Goal: Information Seeking & Learning: Learn about a topic

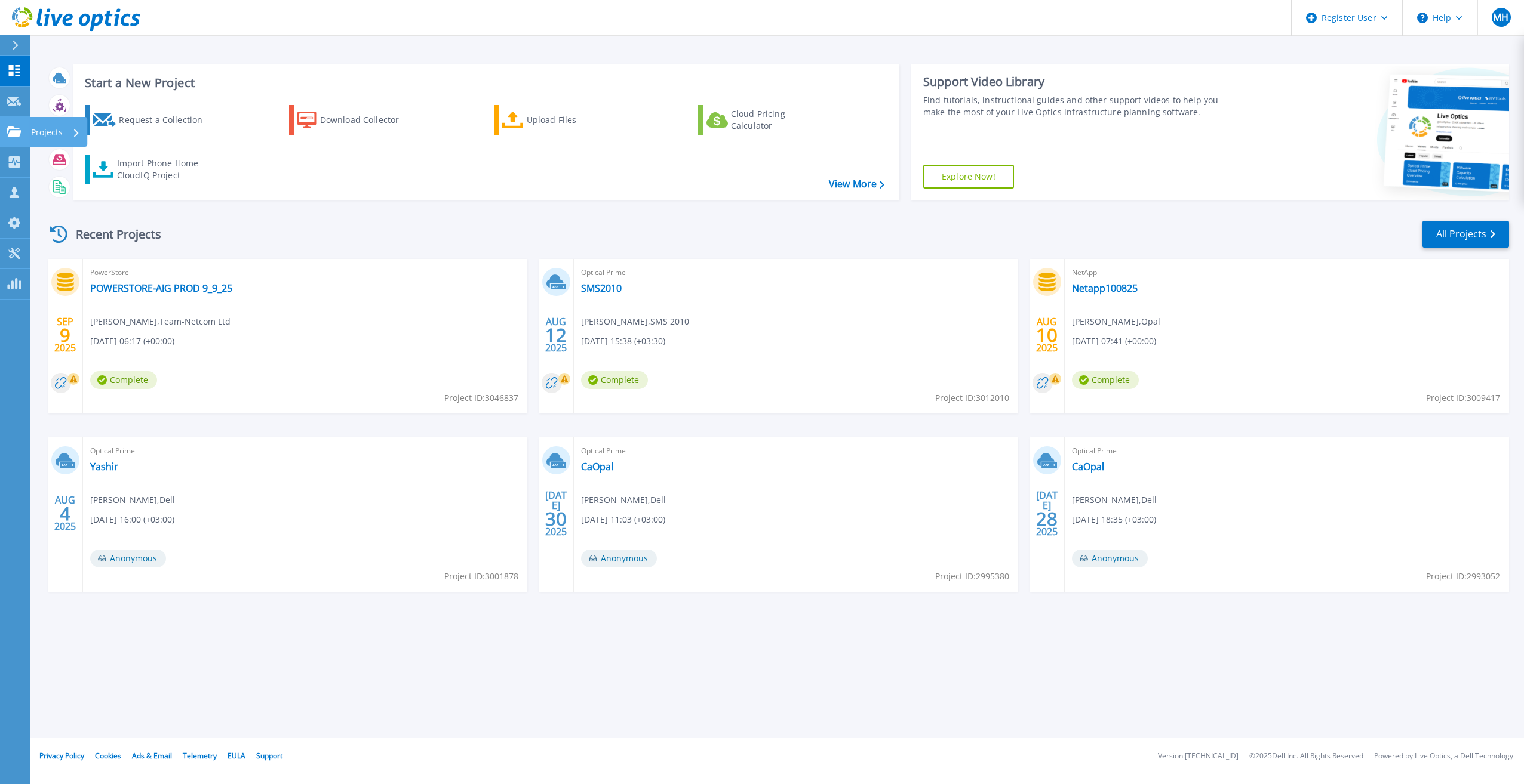
click at [15, 131] on icon at bounding box center [14, 131] width 15 height 10
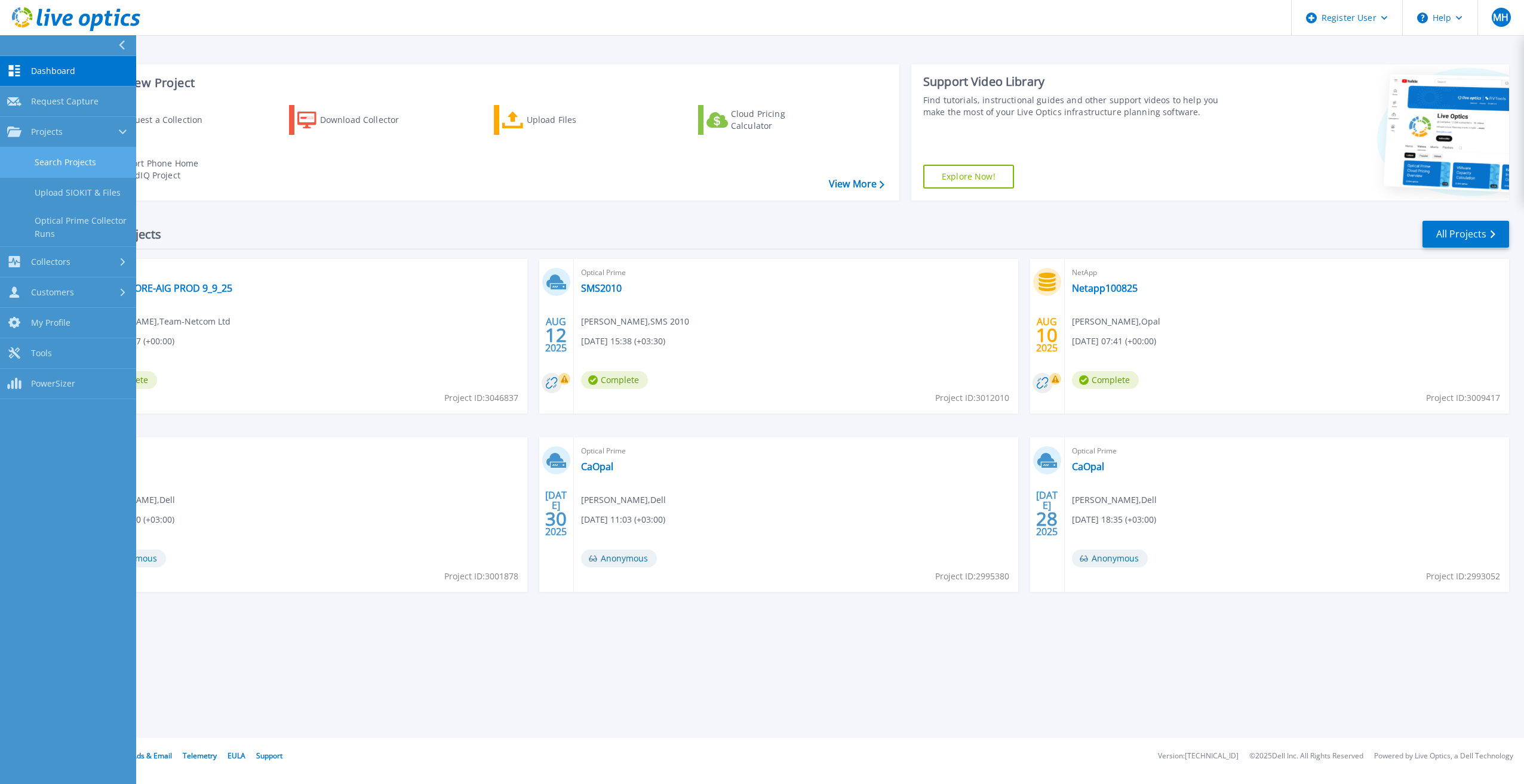
click at [93, 166] on link "Search Projects" at bounding box center [68, 163] width 136 height 31
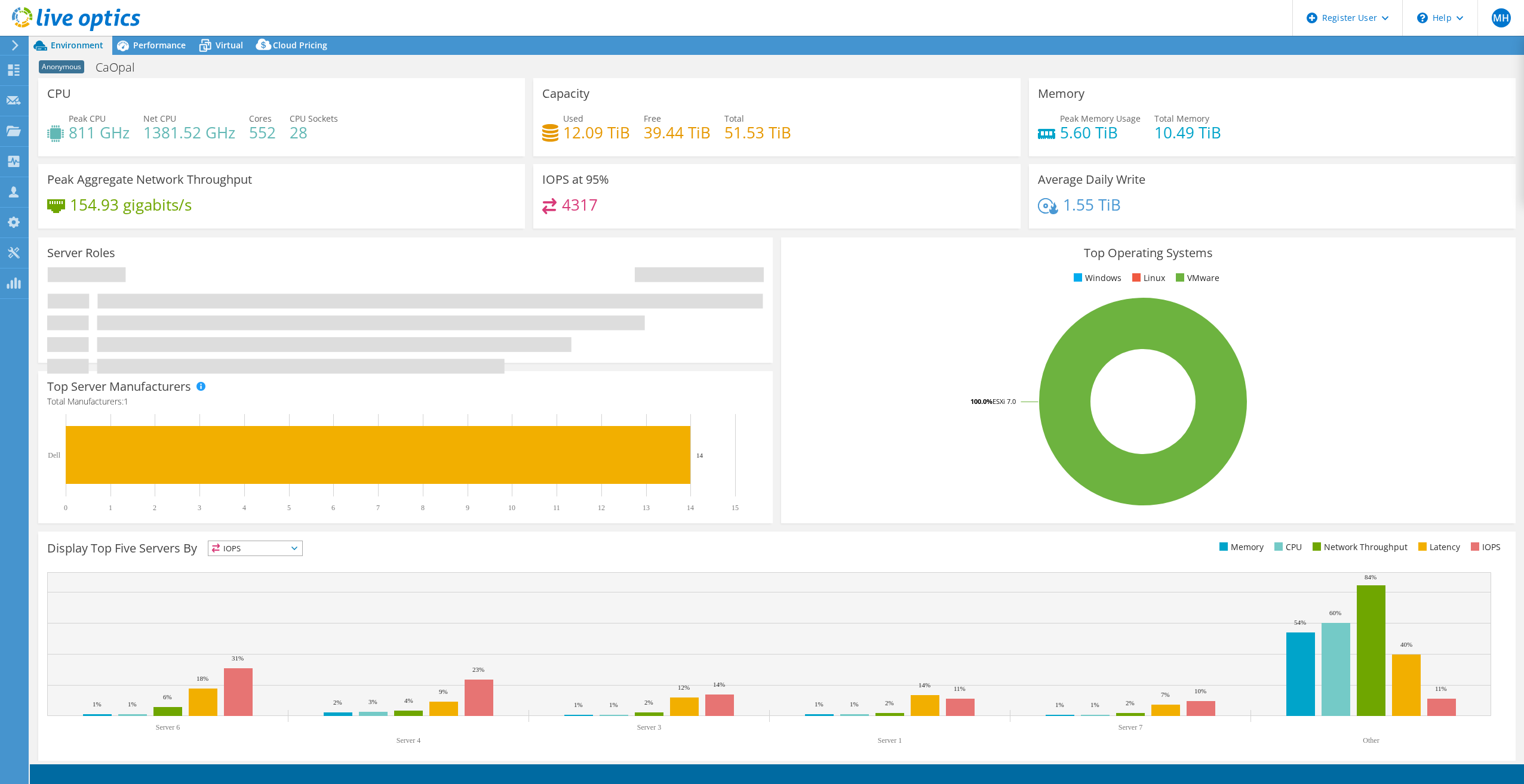
select select "USD"
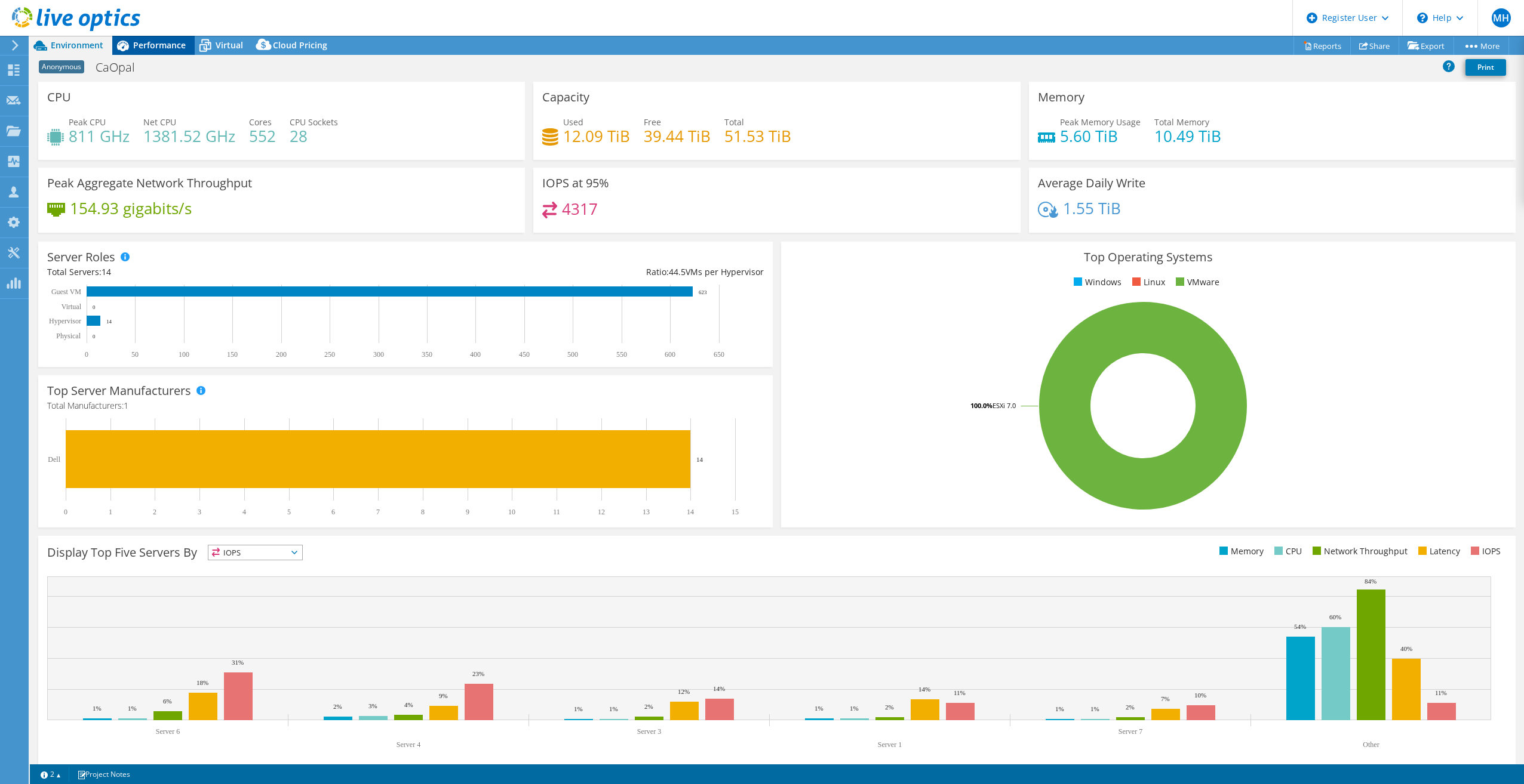
click at [180, 50] on span "Performance" at bounding box center [159, 45] width 53 height 11
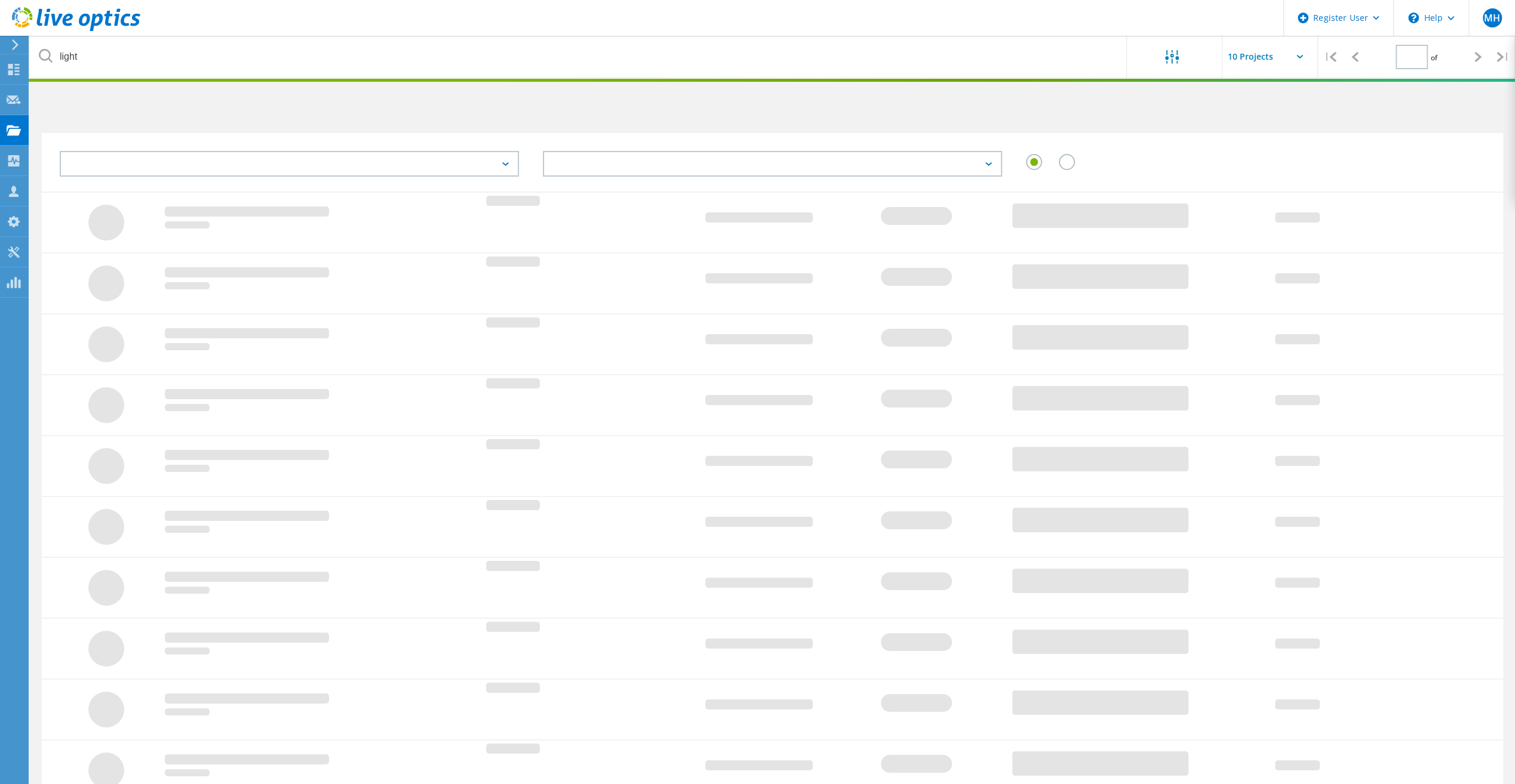
type input "1"
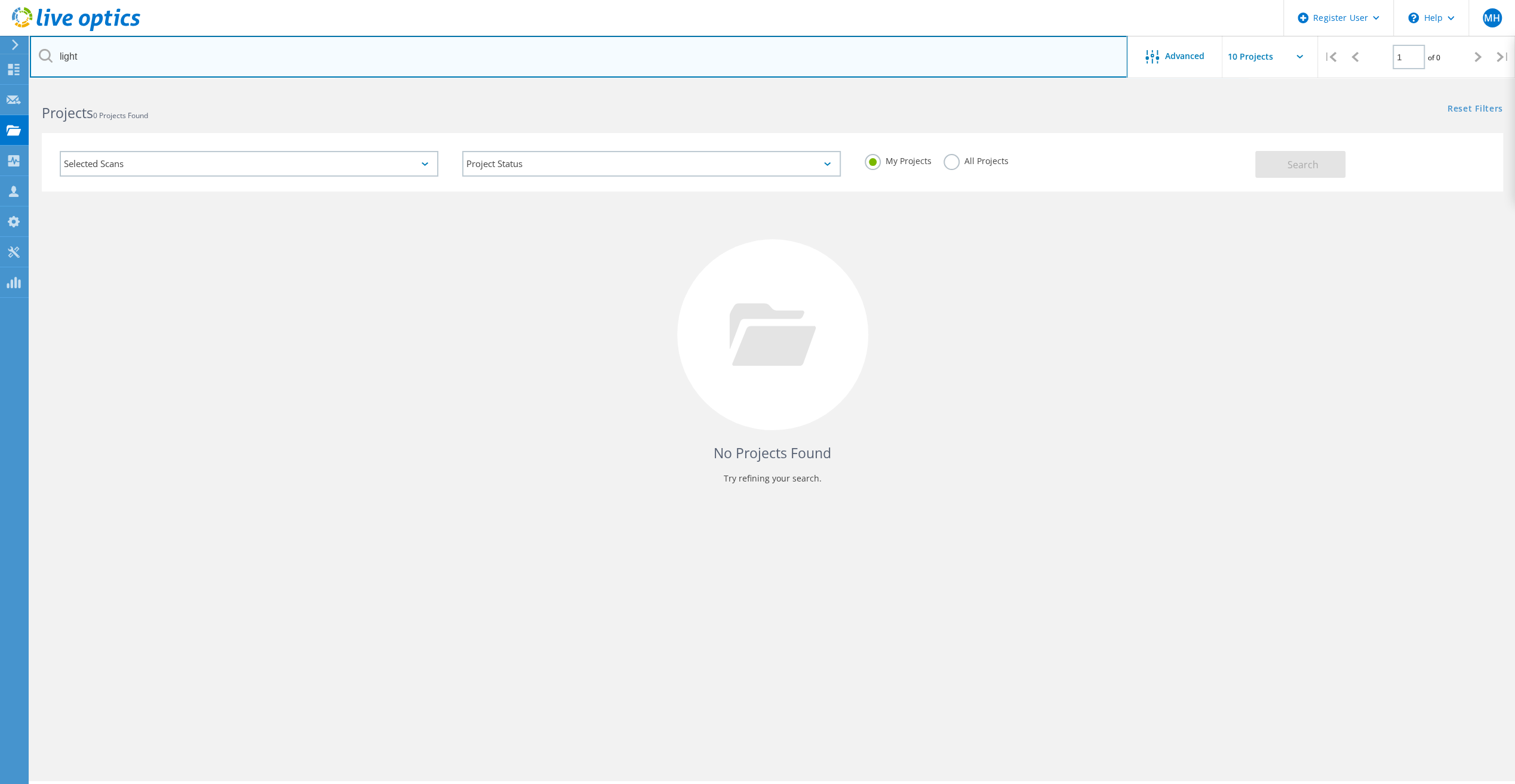
click at [217, 60] on input "light" at bounding box center [579, 57] width 1098 height 42
paste input "http://presalescompanion.dell.com/index.html"
drag, startPoint x: 210, startPoint y: 47, endPoint x: 0, endPoint y: 24, distance: 211.3
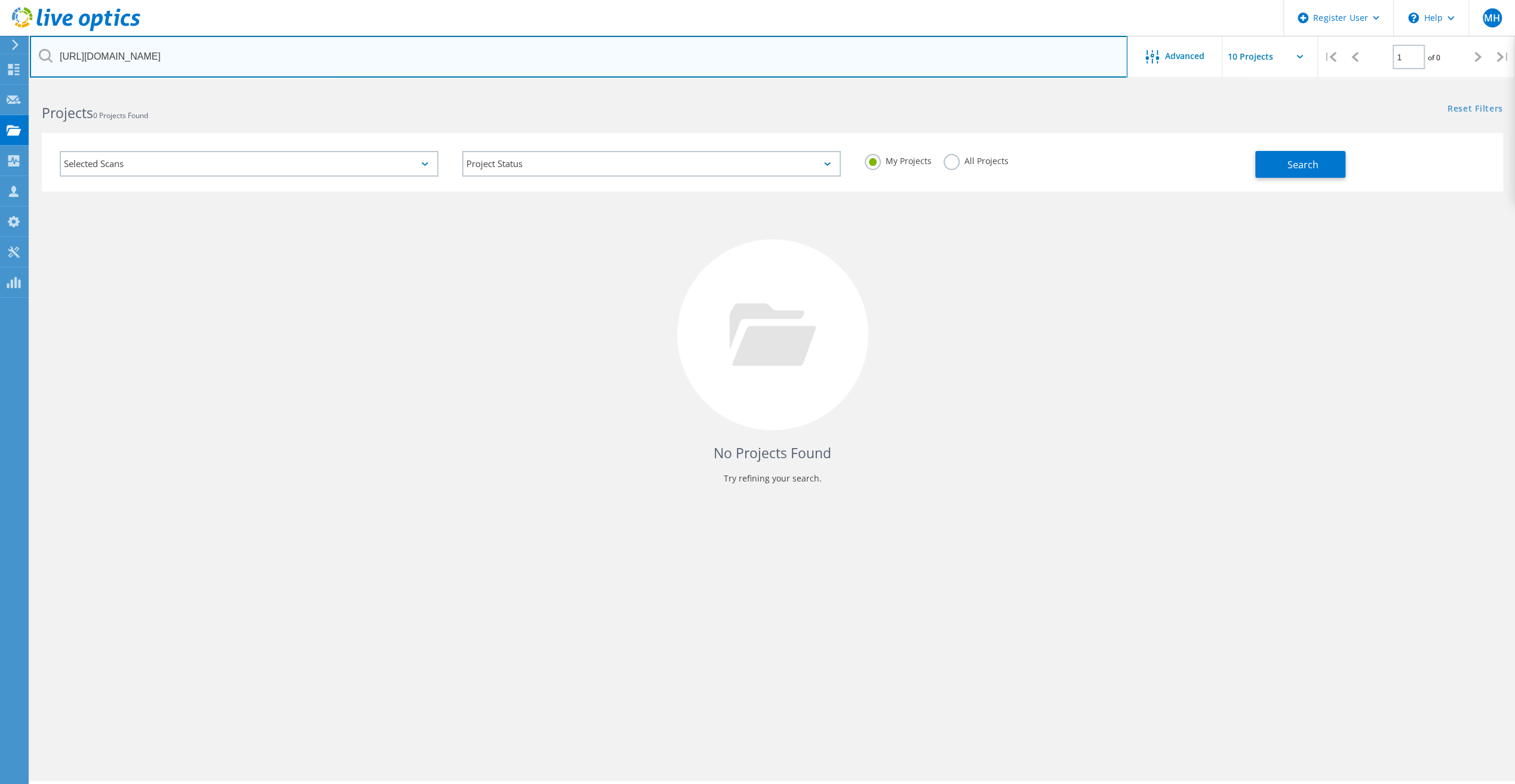
click at [0, 24] on html "Register User \n Help Explore Helpful Articles Contact Support MH Dell User Mor…" at bounding box center [758, 408] width 1515 height 817
paste input "bohad@oft.co.i"
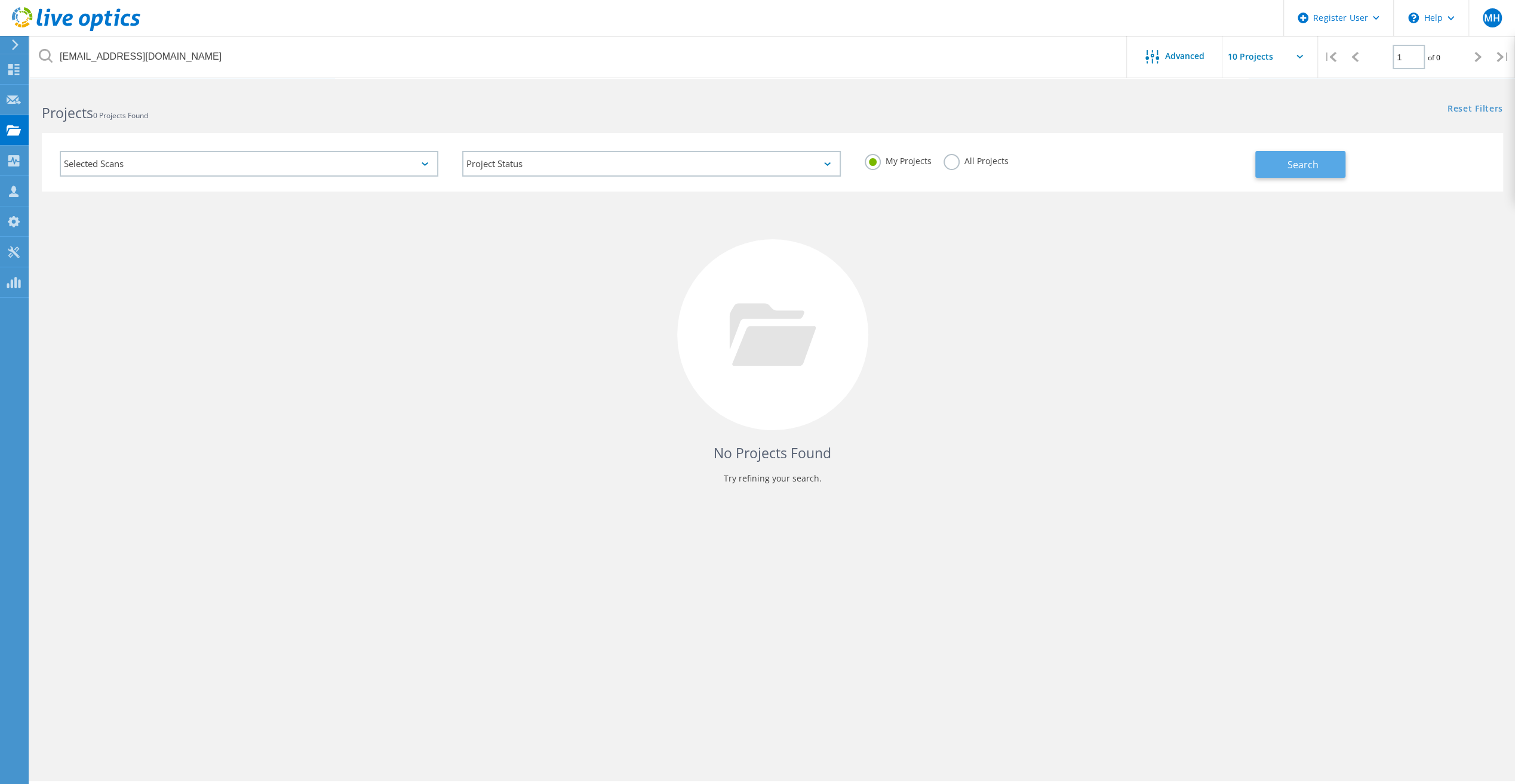
click at [1314, 167] on span "Search" at bounding box center [1303, 164] width 31 height 13
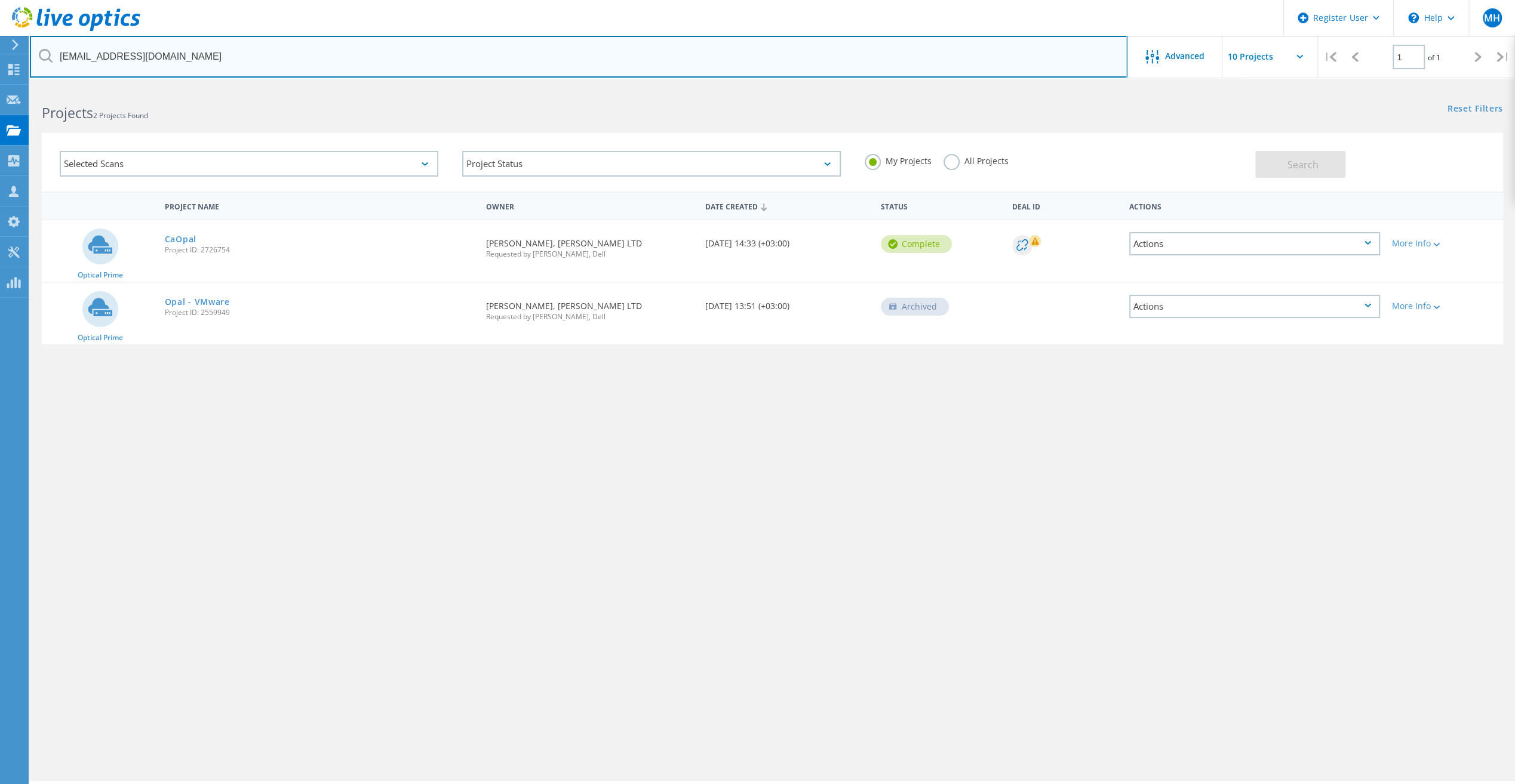
drag, startPoint x: 162, startPoint y: 62, endPoint x: 0, endPoint y: 10, distance: 170.1
click at [0, 15] on html "Register User \n Help Explore Helpful Articles Contact Support MH Dell User Mor…" at bounding box center [758, 408] width 1515 height 817
click at [206, 49] on input "yaniv" at bounding box center [579, 57] width 1098 height 42
paste input "k@oft.co.il"
type input "yanivk@oft.co.il"
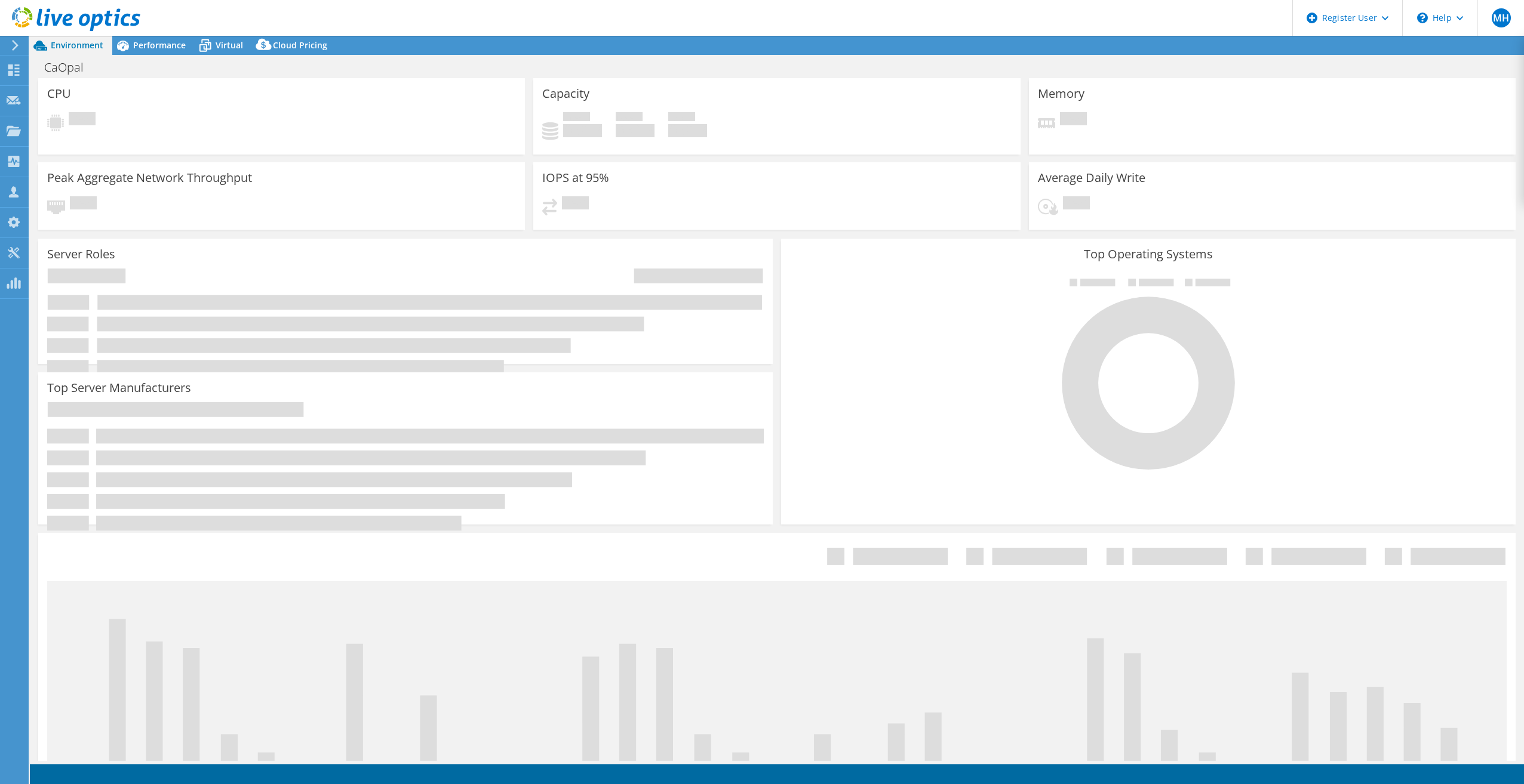
select select "USD"
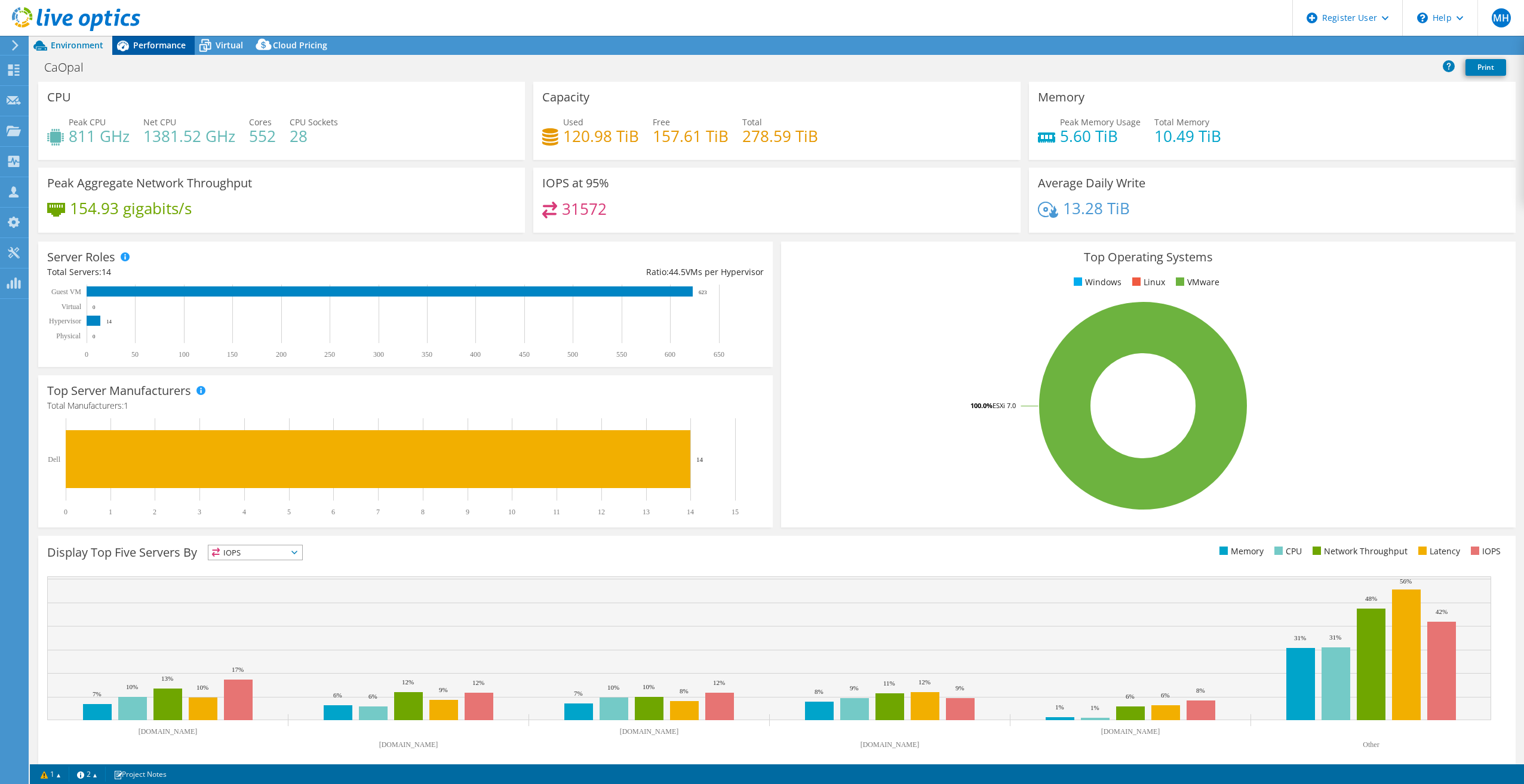
click at [166, 47] on span "Performance" at bounding box center [159, 45] width 53 height 11
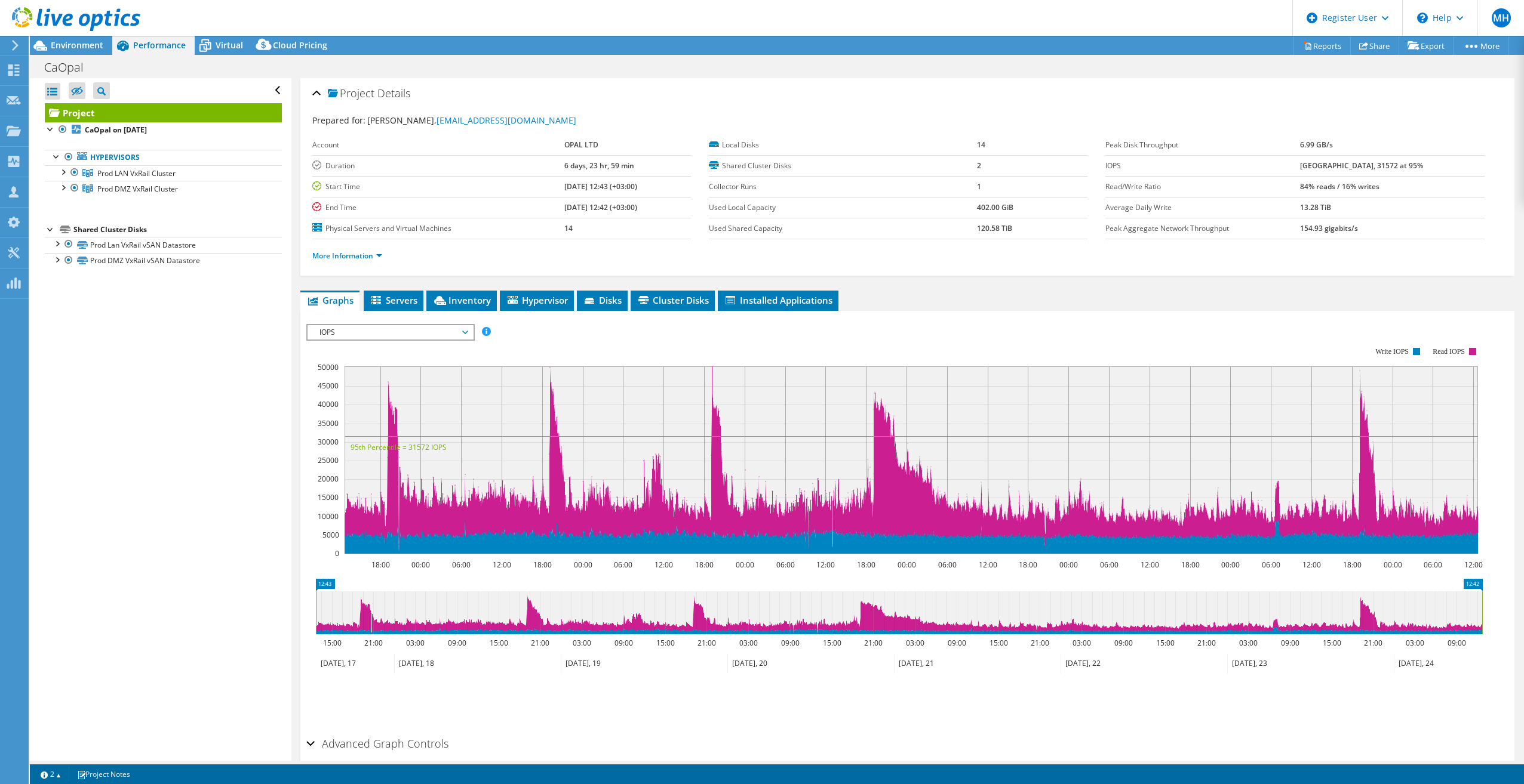
drag, startPoint x: 543, startPoint y: 187, endPoint x: 584, endPoint y: 183, distance: 41.2
click at [584, 183] on tr "Start Time 06/17/2024, 12:43 (+03:00)" at bounding box center [501, 186] width 378 height 21
drag, startPoint x: 582, startPoint y: 187, endPoint x: 589, endPoint y: 203, distance: 17.5
click at [589, 203] on b "06/24/2024, 12:42 (+03:00)" at bounding box center [600, 207] width 73 height 10
click at [83, 43] on span "Environment" at bounding box center [76, 45] width 53 height 11
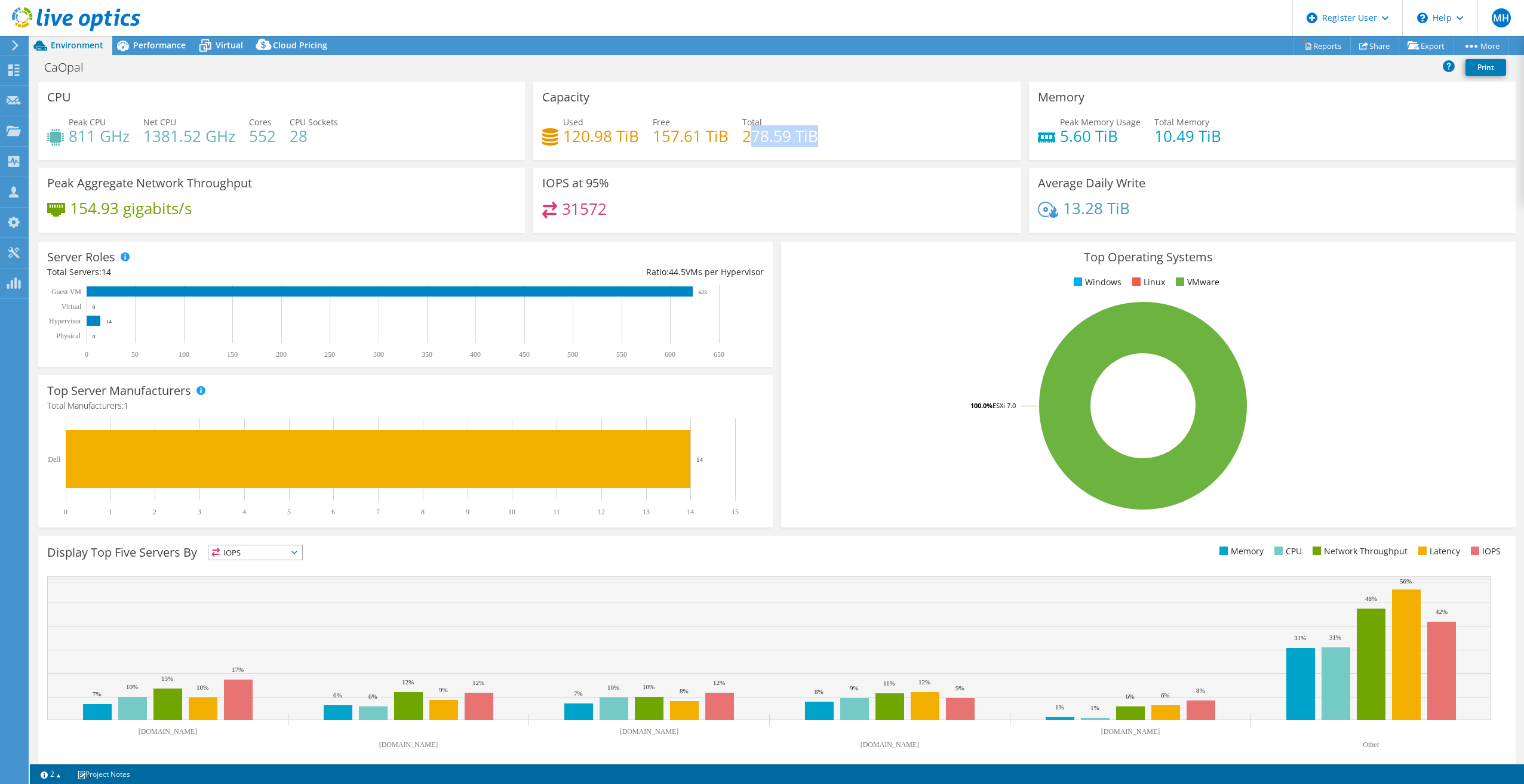
drag, startPoint x: 744, startPoint y: 138, endPoint x: 841, endPoint y: 140, distance: 97.0
click at [841, 140] on div "Used 120.98 TiB Free 157.61 TiB Total 278.59 TiB" at bounding box center [776, 135] width 469 height 39
click at [845, 142] on div "Used 120.98 TiB Free 157.61 TiB Total 278.59 TiB" at bounding box center [776, 135] width 469 height 39
click at [168, 42] on span "Performance" at bounding box center [159, 45] width 53 height 11
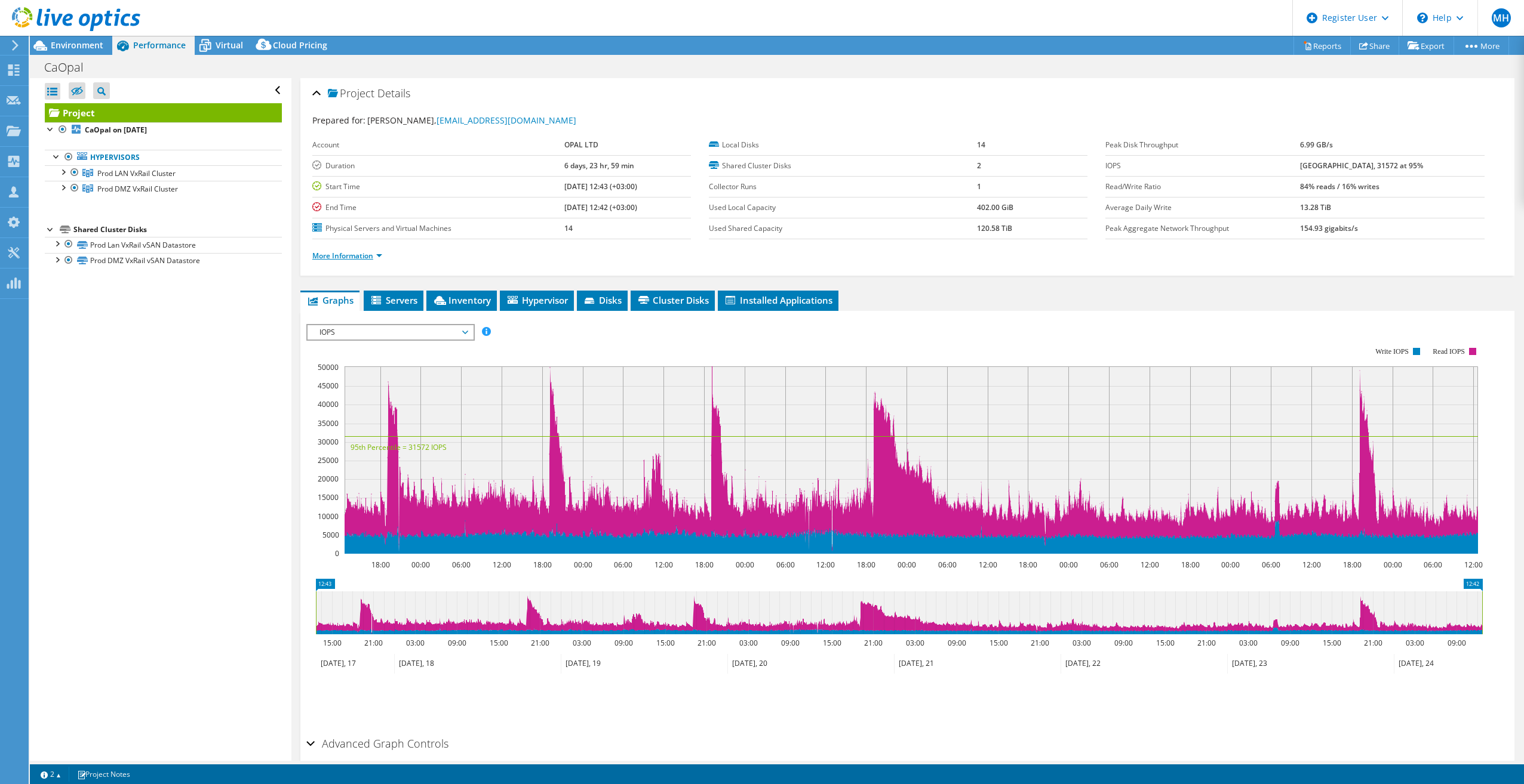
click at [365, 252] on link "More Information" at bounding box center [347, 255] width 70 height 10
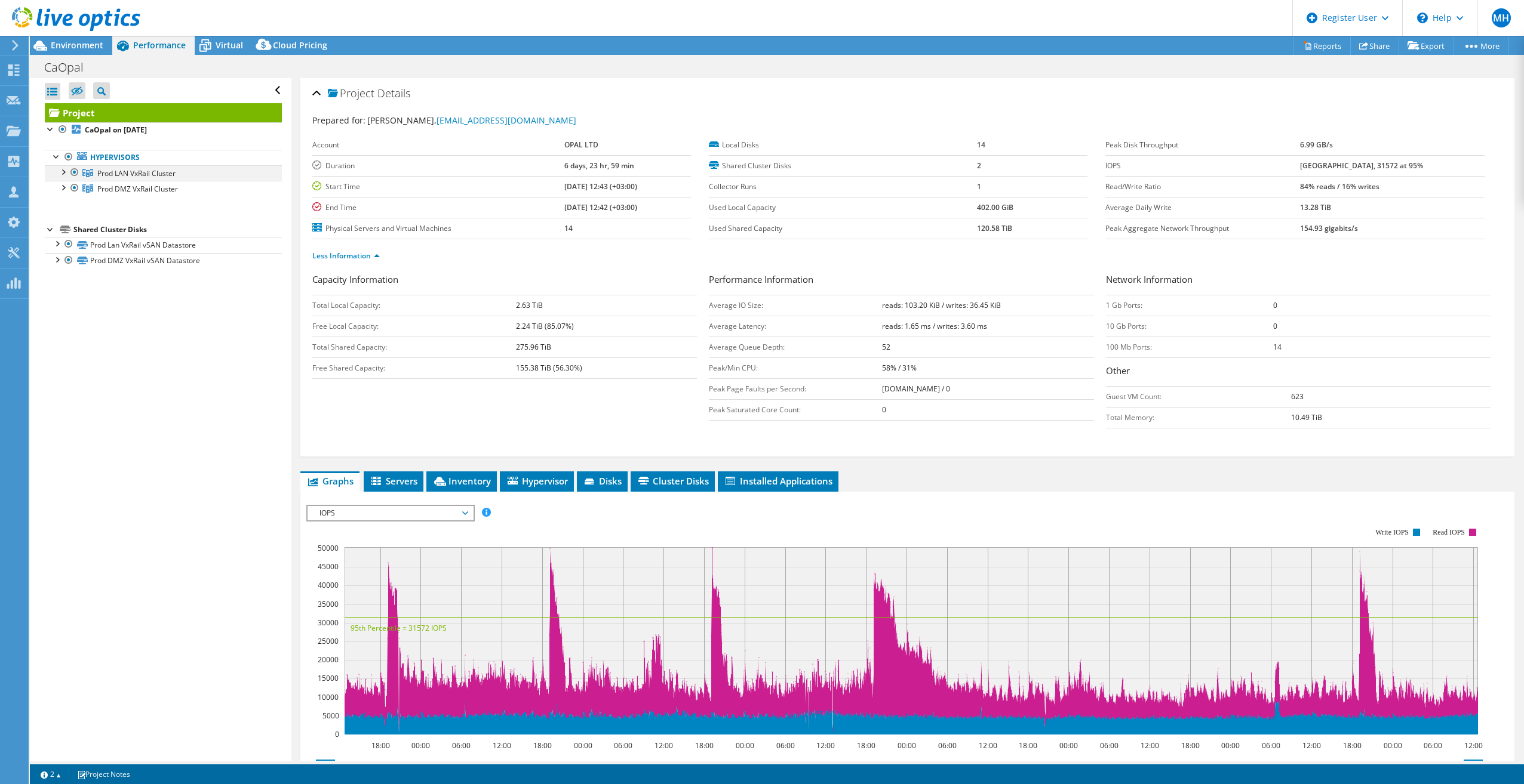
click at [63, 172] on div at bounding box center [63, 171] width 12 height 12
click at [72, 183] on div at bounding box center [69, 187] width 12 height 12
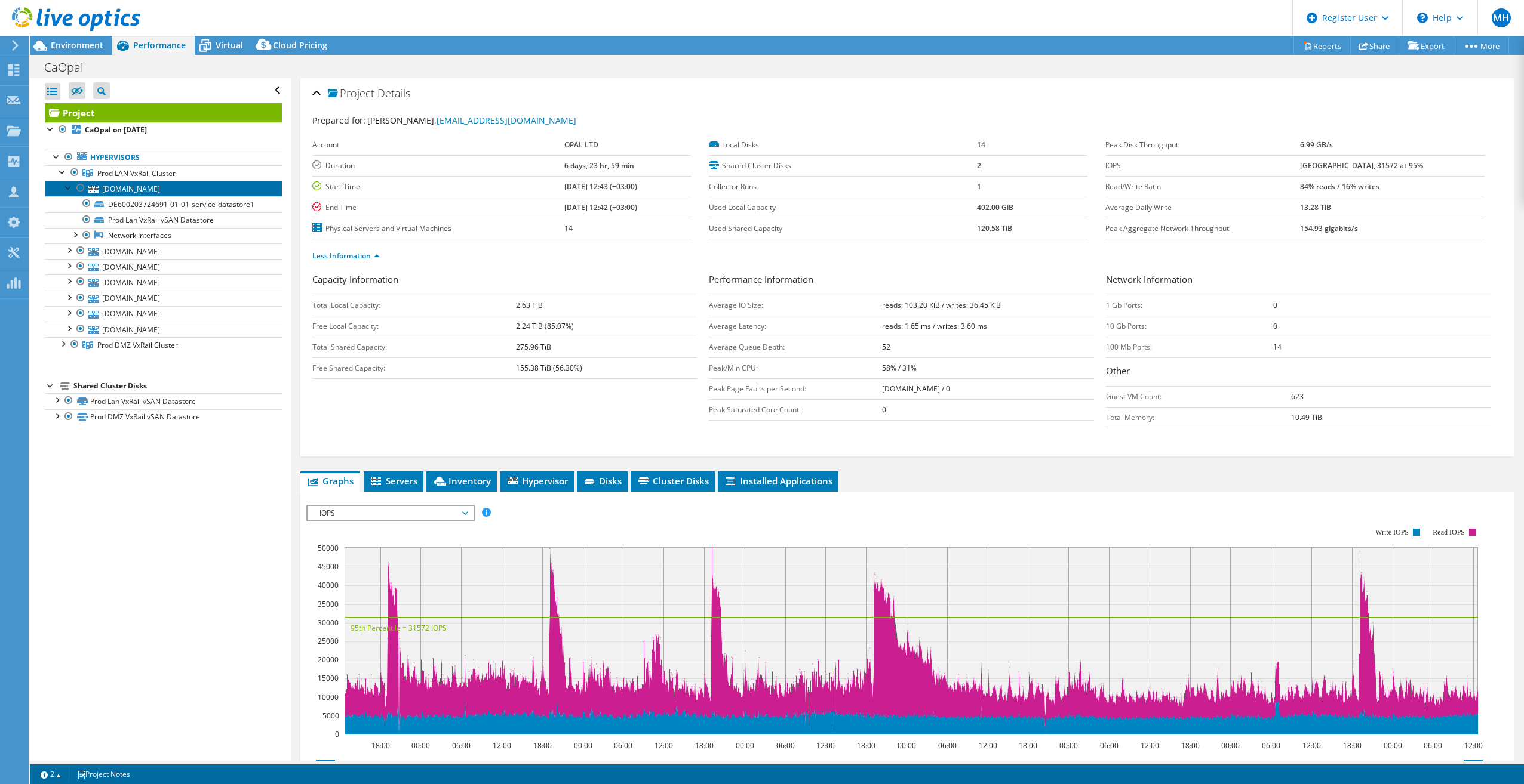
click at [150, 189] on link "[DOMAIN_NAME]" at bounding box center [164, 189] width 237 height 15
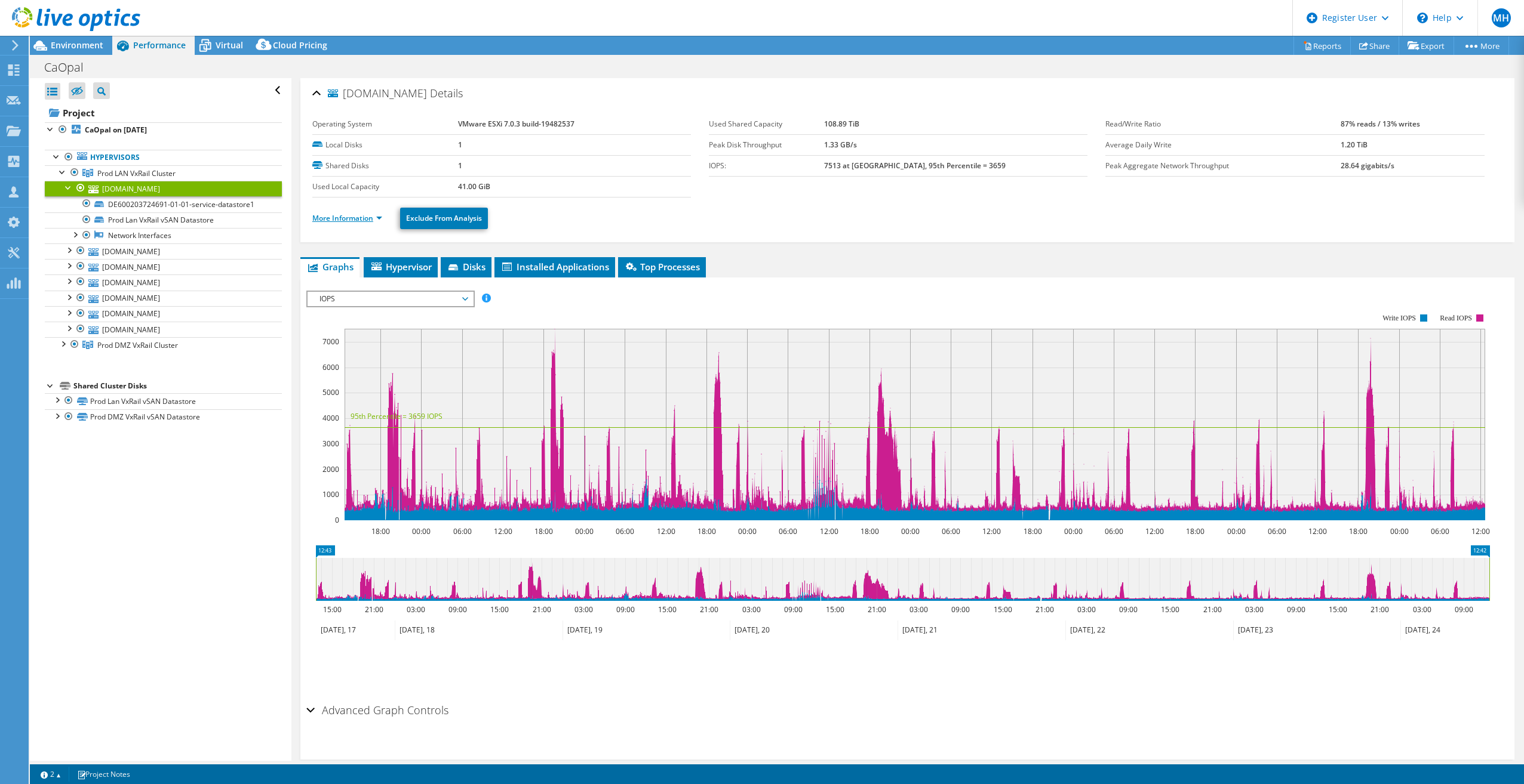
click at [346, 216] on link "More Information" at bounding box center [347, 218] width 70 height 10
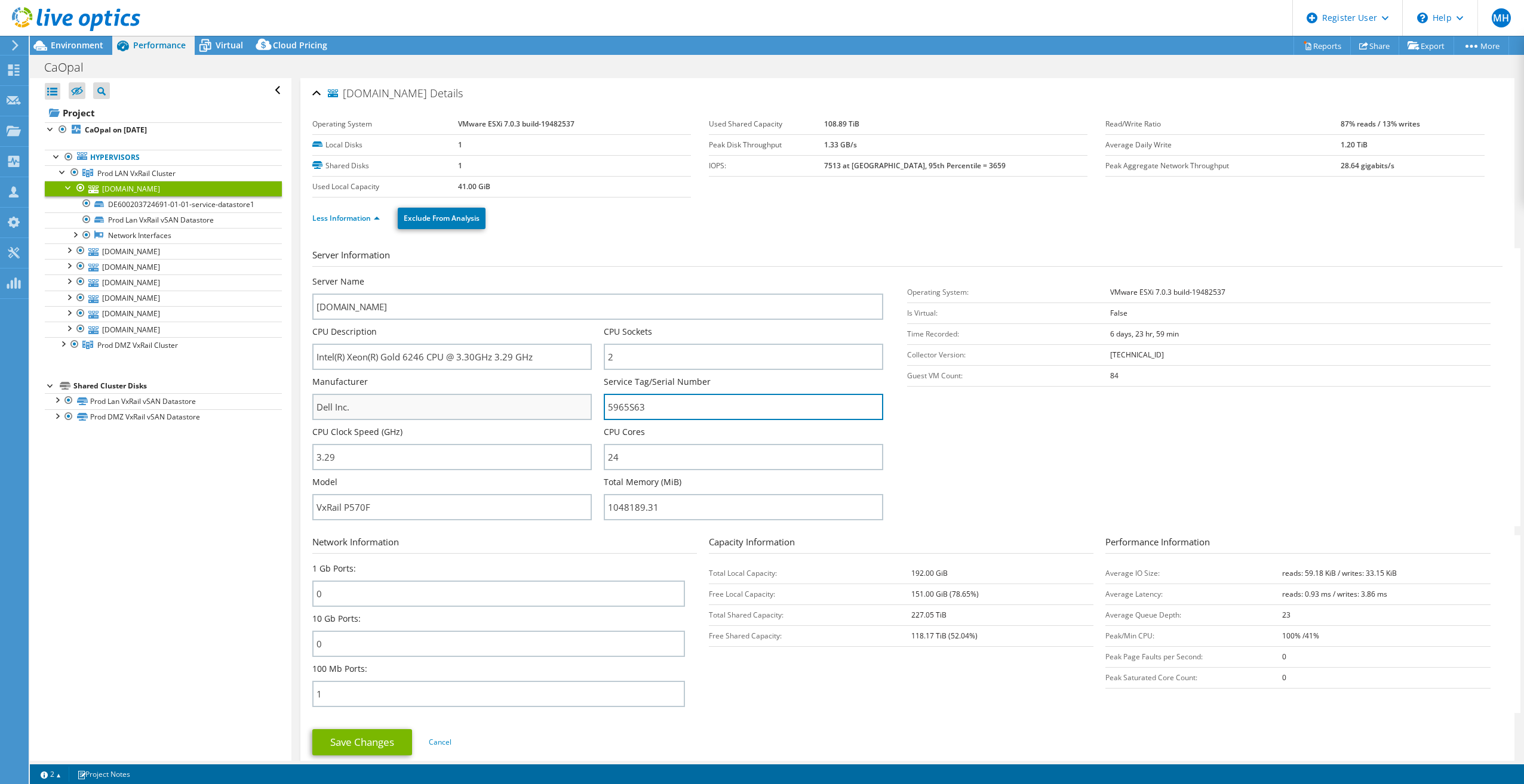
drag, startPoint x: 662, startPoint y: 406, endPoint x: 557, endPoint y: 400, distance: 105.2
click at [558, 276] on div "Server Name esxilan06.mivtachim.co.il CPU Description Intel(R) Xeon(R) Gold 624…" at bounding box center [604, 276] width 582 height 0
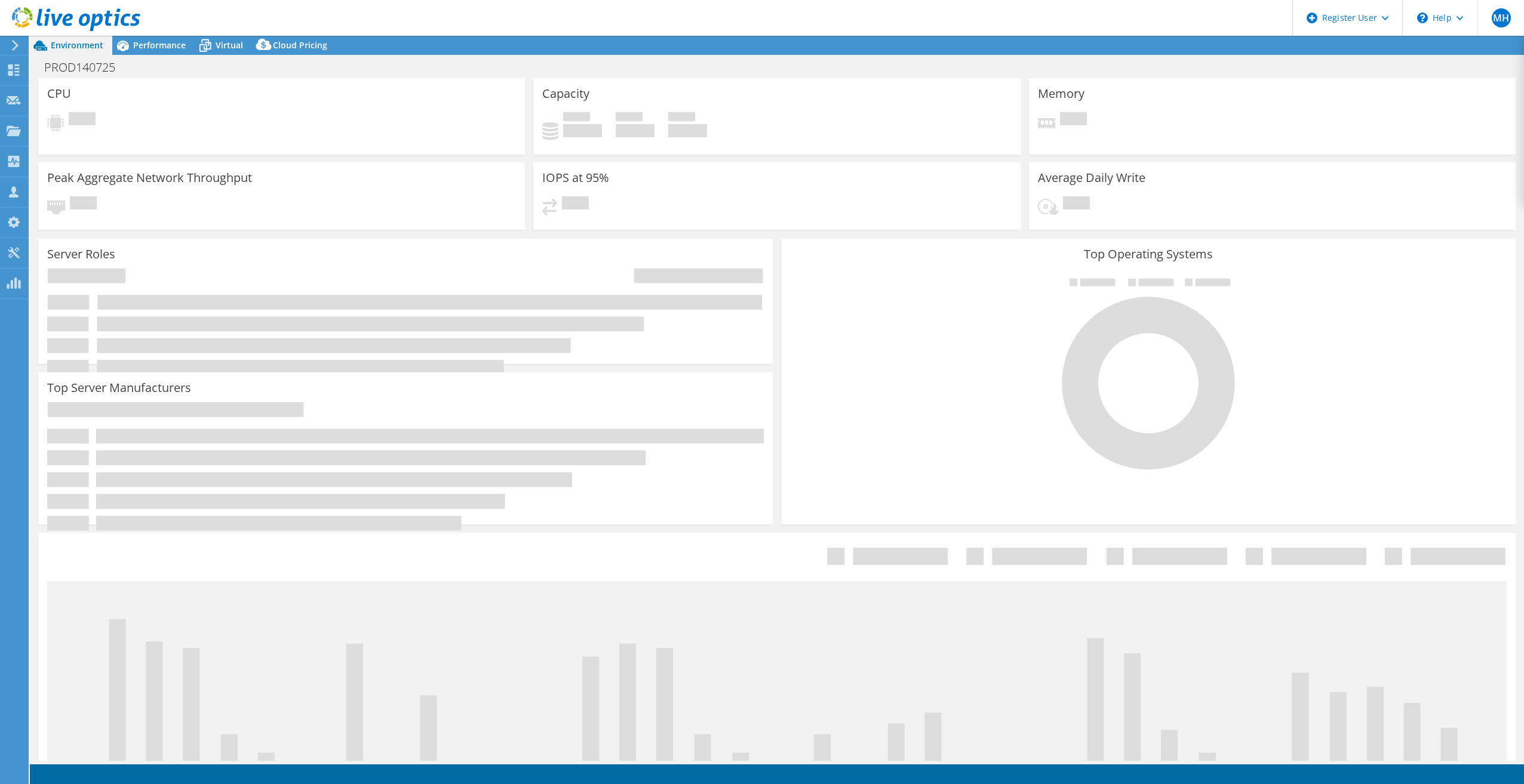
select select "USD"
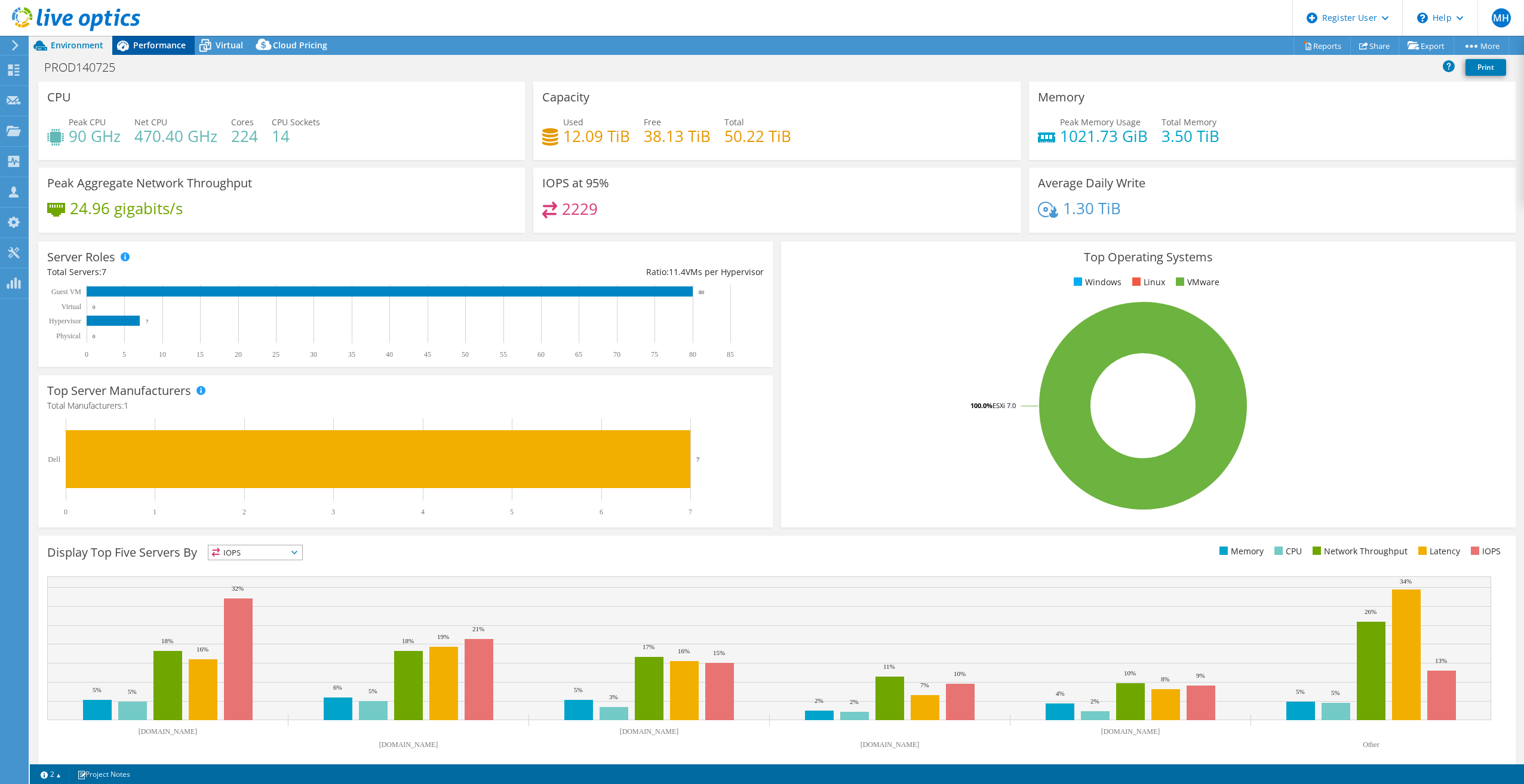
click at [165, 41] on span "Performance" at bounding box center [159, 45] width 53 height 11
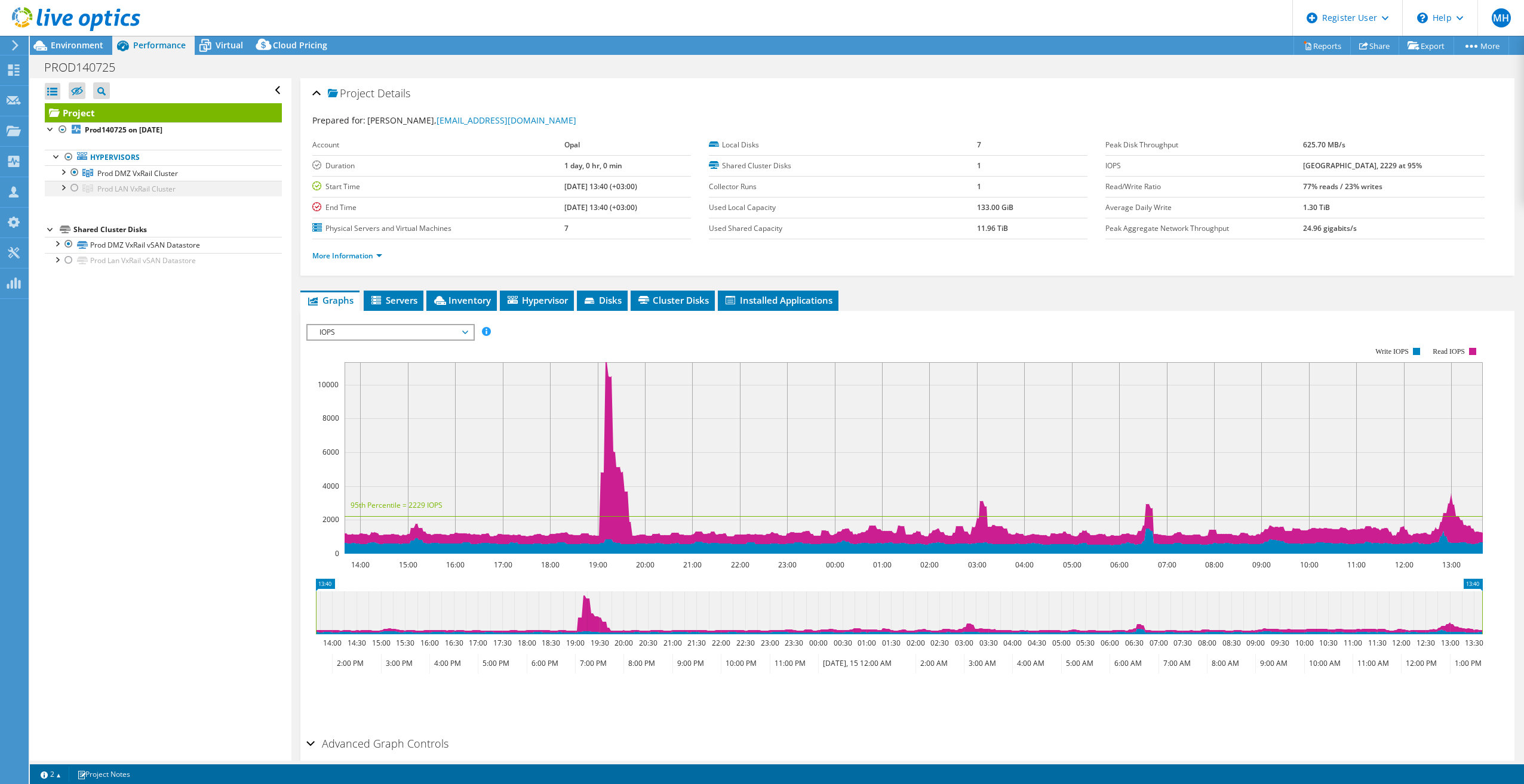
click at [77, 184] on div at bounding box center [75, 188] width 12 height 15
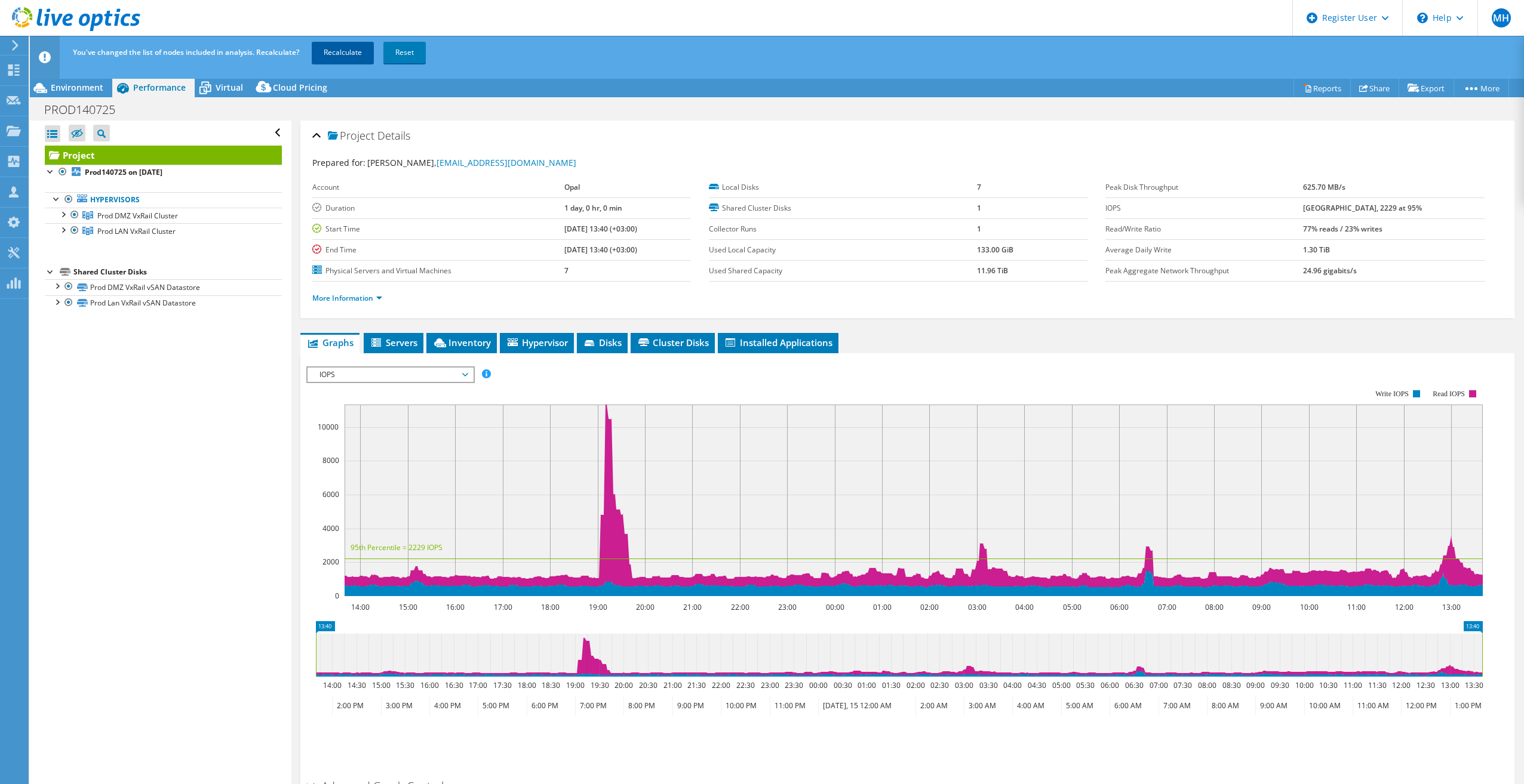
click at [332, 56] on link "Recalculate" at bounding box center [342, 53] width 62 height 21
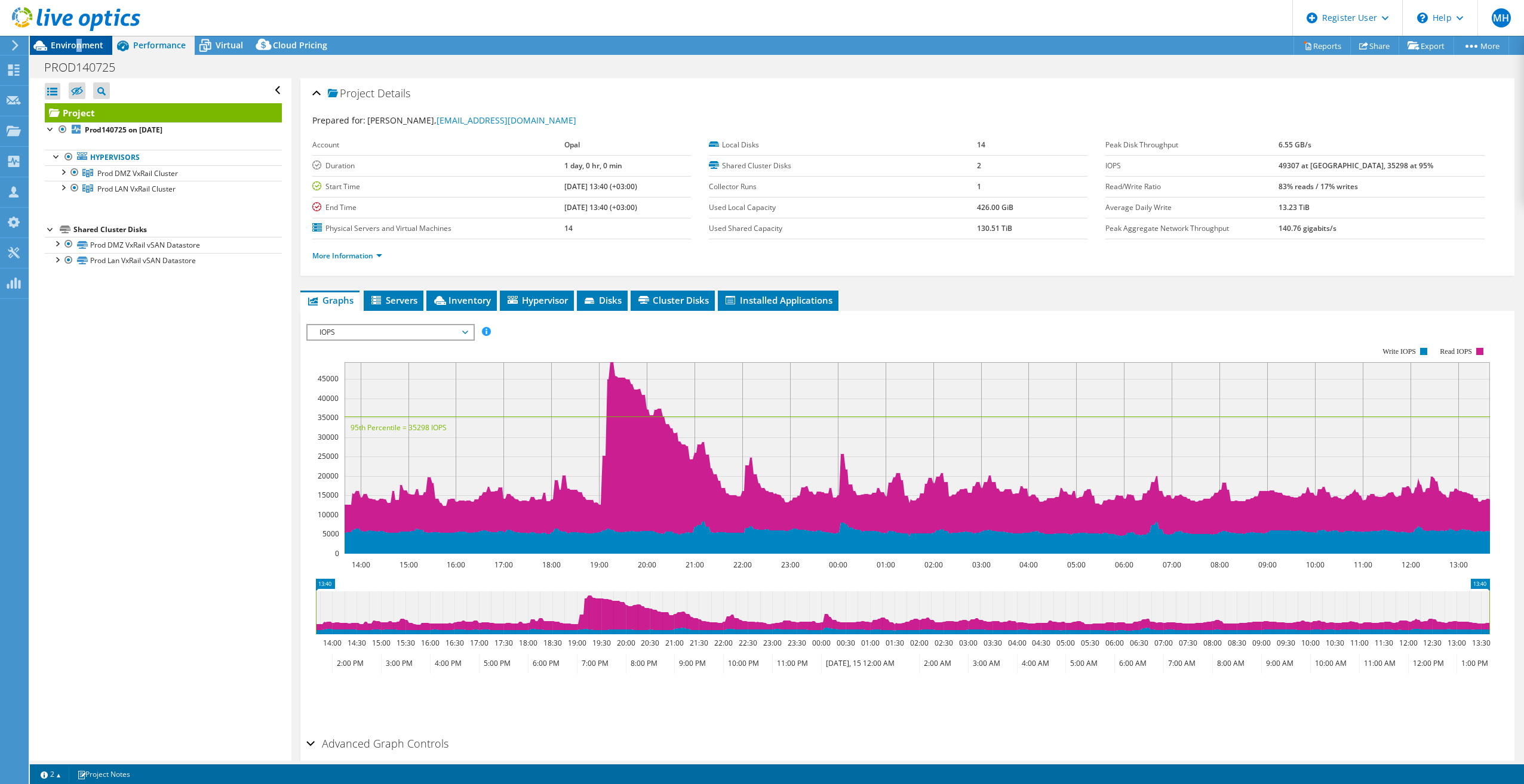
click at [79, 43] on span "Environment" at bounding box center [76, 45] width 53 height 11
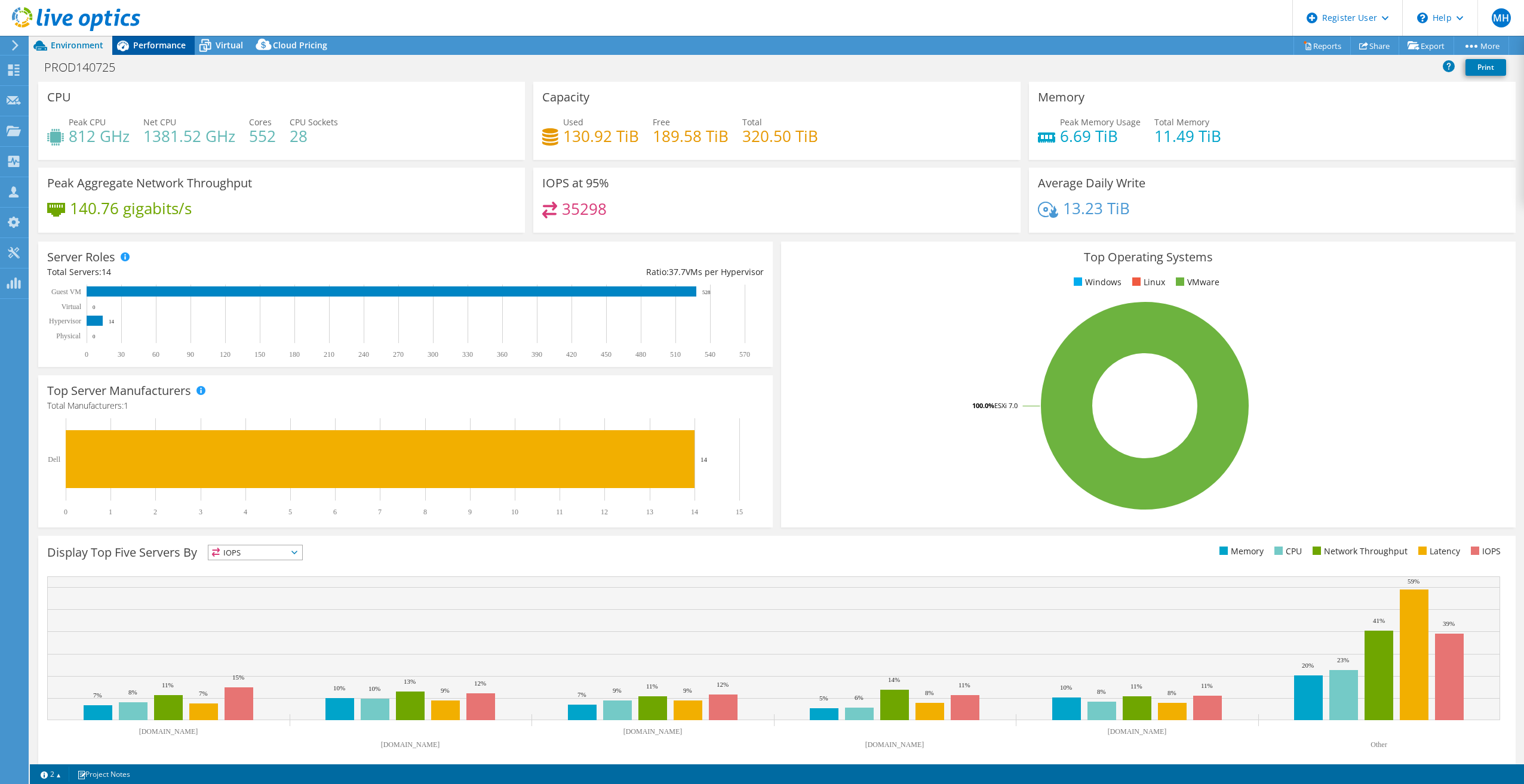
click at [154, 44] on span "Performance" at bounding box center [159, 45] width 53 height 11
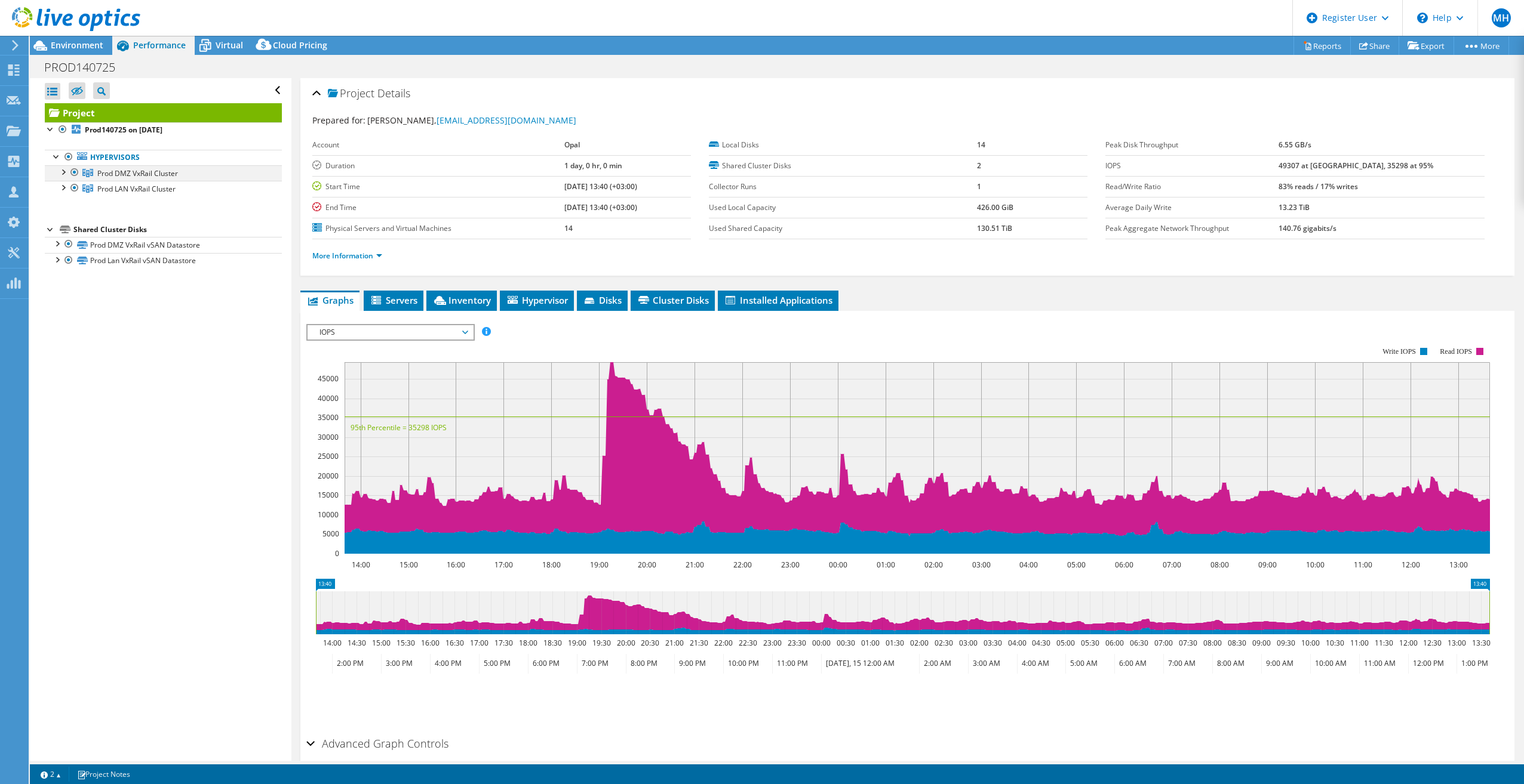
click at [64, 172] on div at bounding box center [63, 171] width 12 height 12
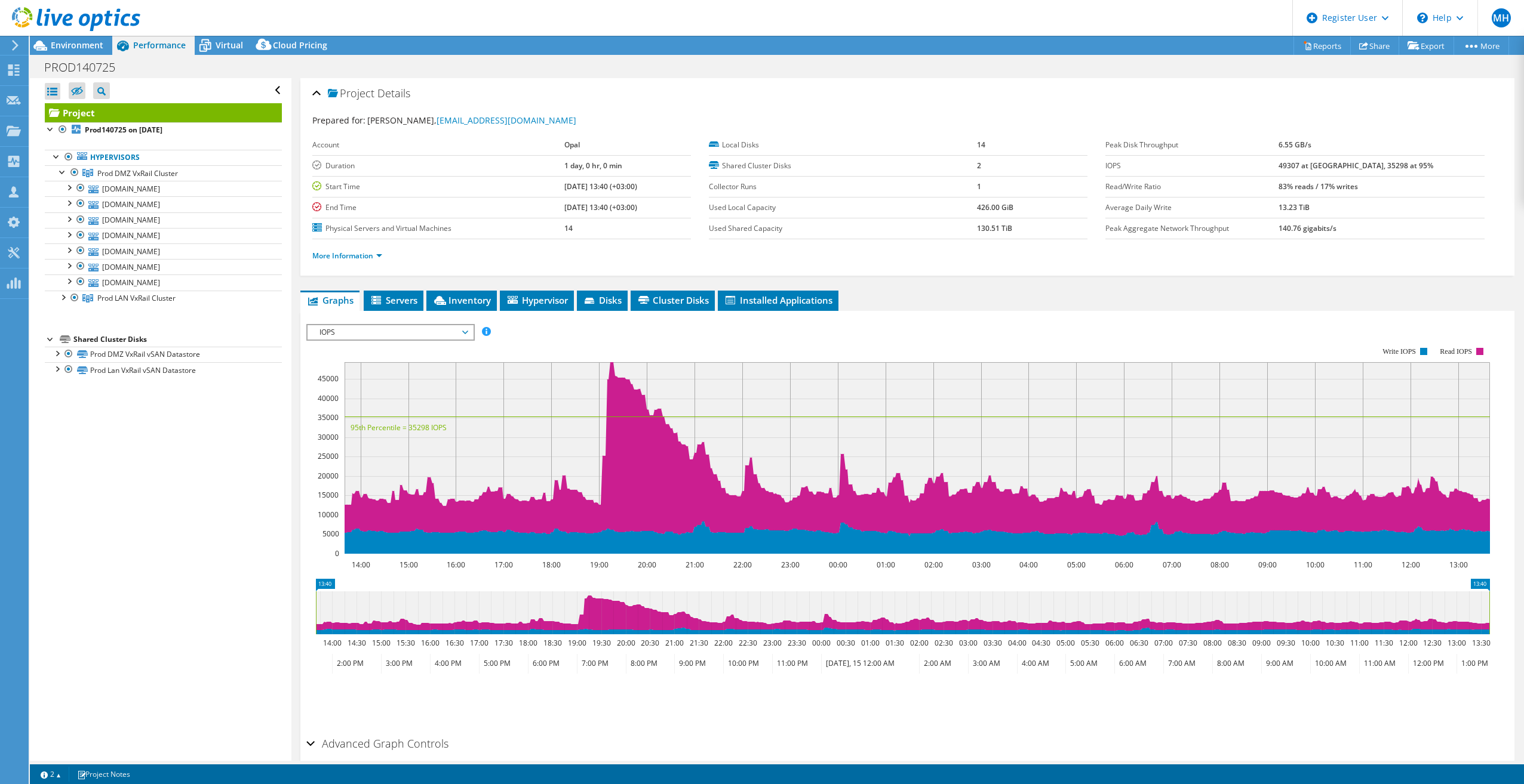
drag, startPoint x: 1311, startPoint y: 145, endPoint x: 1359, endPoint y: 143, distance: 48.0
click at [1358, 143] on tr "Peak Disk Throughput 6.55 GB/s" at bounding box center [1294, 145] width 378 height 21
drag, startPoint x: 1359, startPoint y: 143, endPoint x: 1293, endPoint y: 128, distance: 67.7
click at [1292, 129] on section "Prepared for: [PERSON_NAME], [EMAIL_ADDRESS][DOMAIN_NAME] Account Opal Duration…" at bounding box center [907, 193] width 1190 height 159
drag, startPoint x: 1329, startPoint y: 143, endPoint x: 1339, endPoint y: 142, distance: 10.0
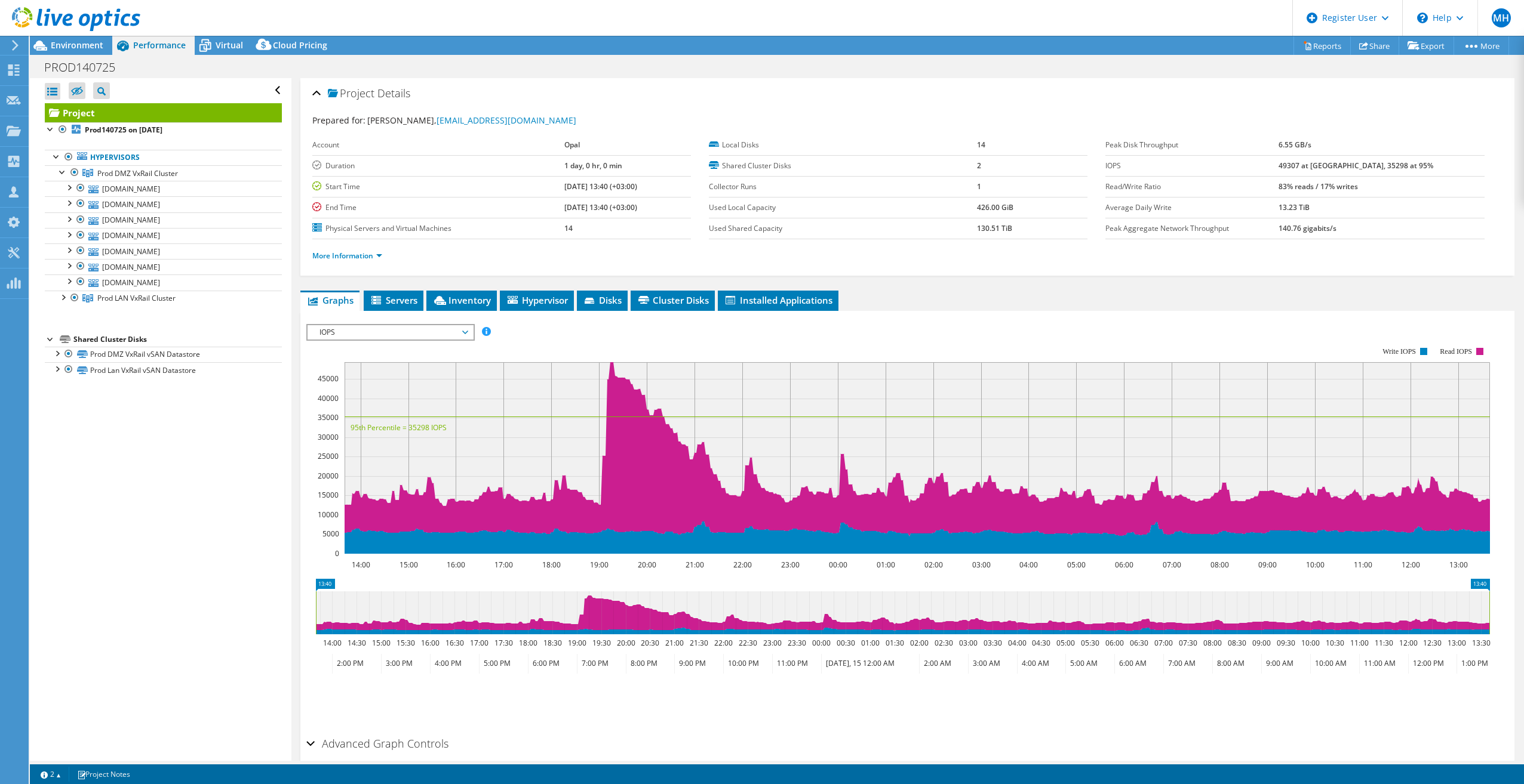
click at [1339, 142] on tr "Peak Disk Throughput 6.55 GB/s" at bounding box center [1294, 145] width 378 height 21
